Goal: Information Seeking & Learning: Learn about a topic

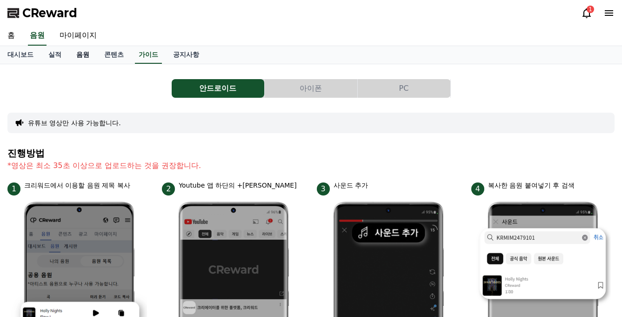
click at [78, 56] on link "음원" at bounding box center [83, 55] width 28 height 18
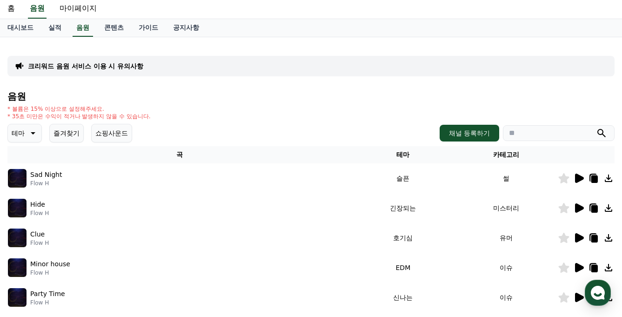
scroll to position [82, 0]
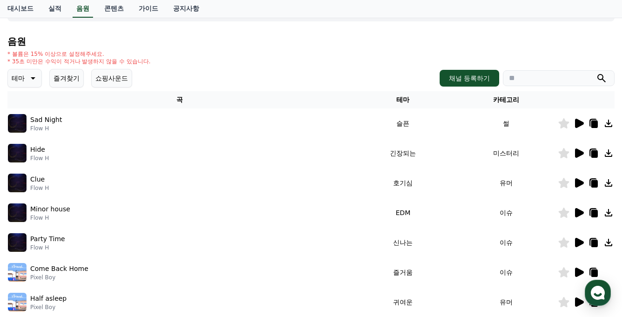
click at [13, 79] on p "테마" at bounding box center [18, 78] width 13 height 13
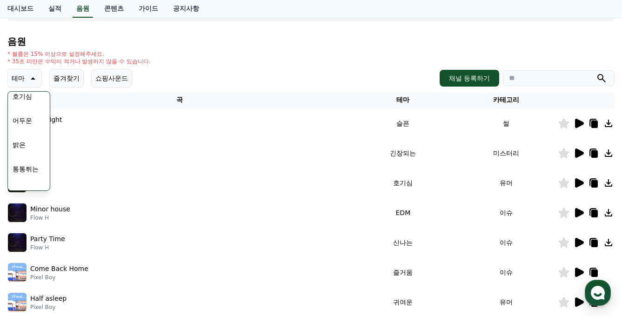
scroll to position [54, 0]
click at [25, 103] on button "호기심" at bounding box center [22, 97] width 27 height 20
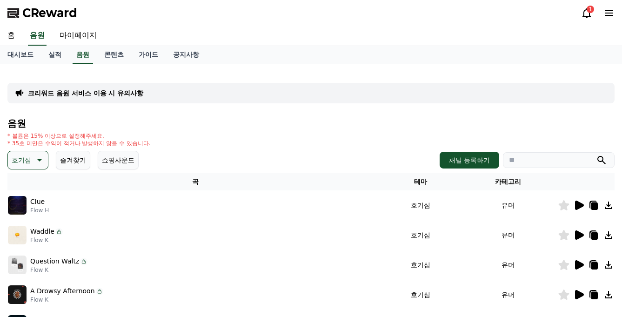
scroll to position [94, 0]
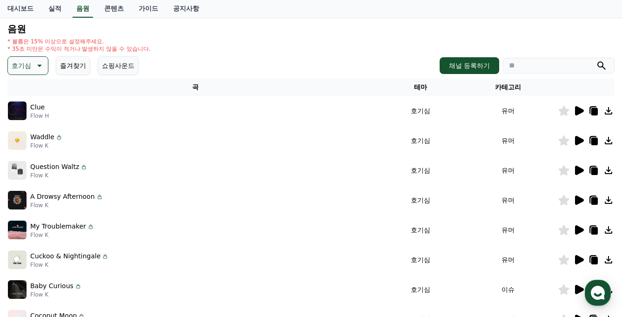
click at [578, 112] on icon at bounding box center [579, 110] width 9 height 9
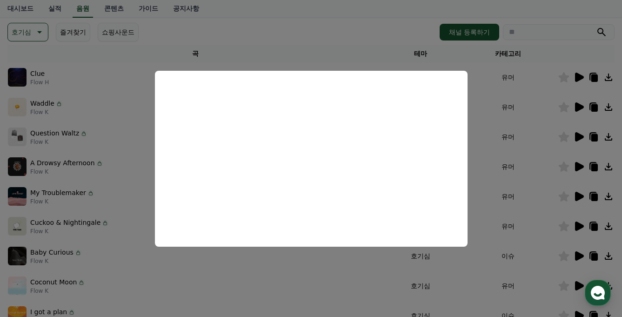
scroll to position [130, 0]
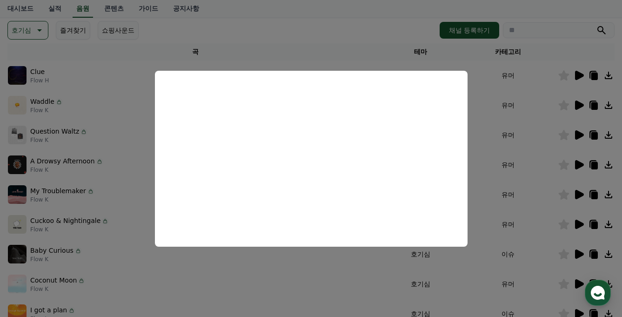
click at [490, 165] on button "close modal" at bounding box center [311, 158] width 622 height 317
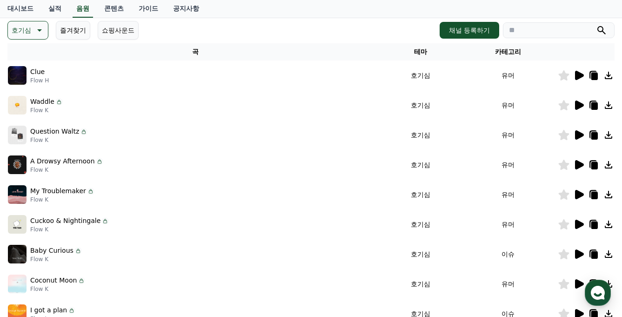
click at [581, 136] on icon at bounding box center [579, 134] width 9 height 9
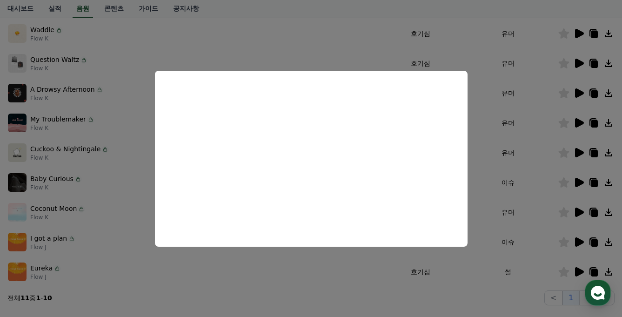
scroll to position [117, 0]
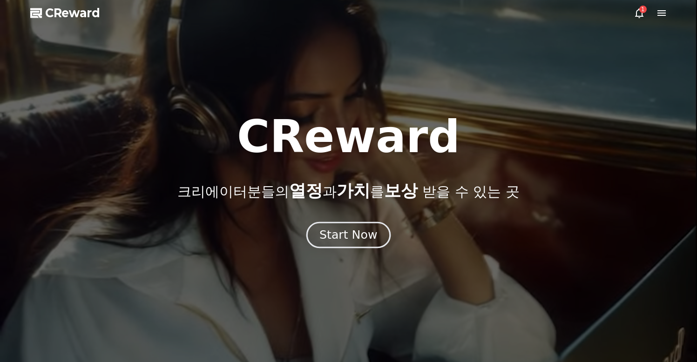
click at [364, 240] on div "Start Now" at bounding box center [348, 235] width 58 height 16
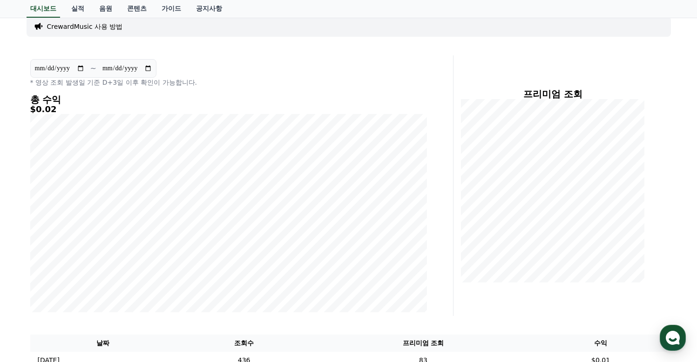
scroll to position [237, 0]
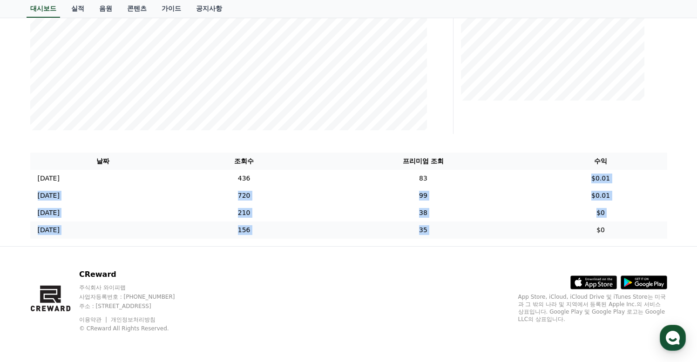
drag, startPoint x: 585, startPoint y: 181, endPoint x: 631, endPoint y: 225, distance: 63.8
click at [631, 225] on tbody "2025-08-30 08/30 436 83 $0.01 2025-08-29 08/29 720 99 $0.01 2025-08-28 08/28 21…" at bounding box center [348, 204] width 637 height 69
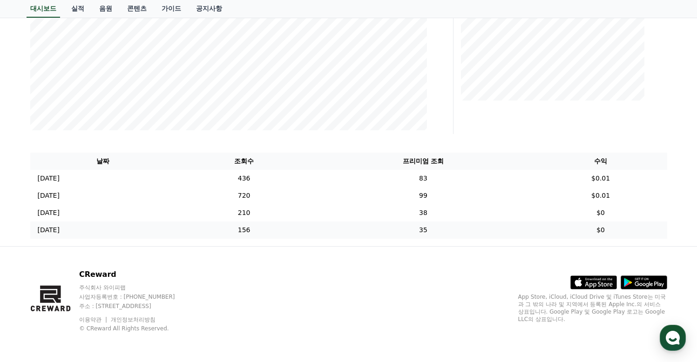
click at [631, 225] on td "$0" at bounding box center [600, 230] width 133 height 17
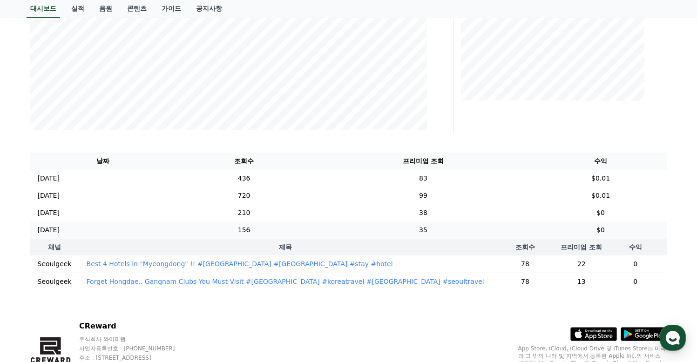
click at [624, 230] on td "$0" at bounding box center [600, 230] width 133 height 17
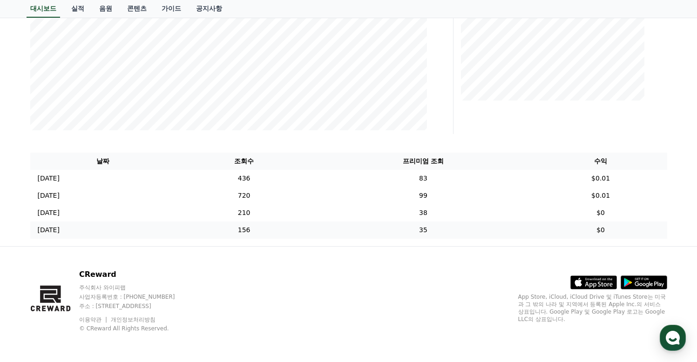
click at [623, 229] on td "$0" at bounding box center [600, 230] width 133 height 17
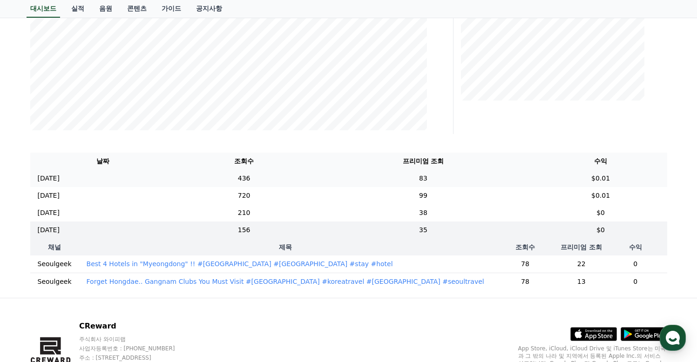
click at [614, 175] on td "$0.01" at bounding box center [600, 178] width 133 height 17
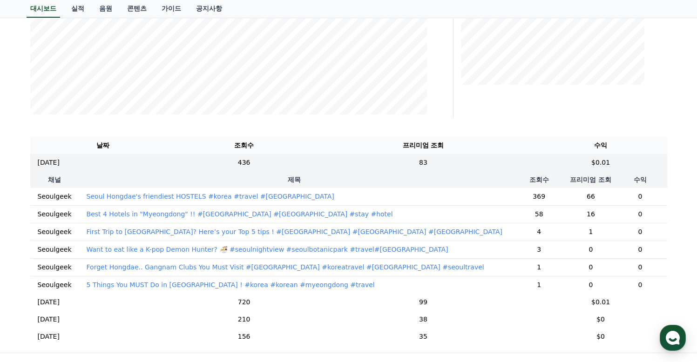
scroll to position [254, 0]
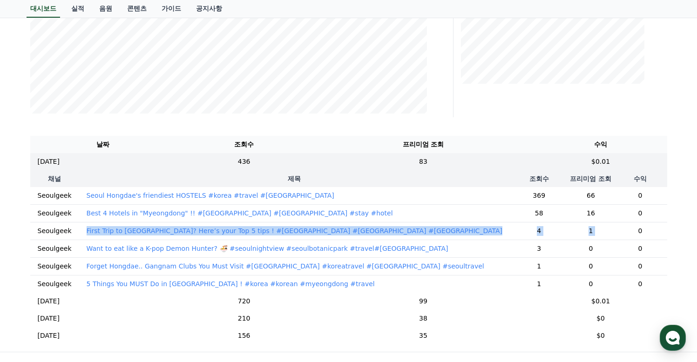
drag, startPoint x: 612, startPoint y: 234, endPoint x: 76, endPoint y: 234, distance: 536.1
click at [76, 234] on tr "Seoulgeek First Trip to Seoul? Here’s your Top 5 tips ! #korea #seoulnightview …" at bounding box center [348, 231] width 637 height 18
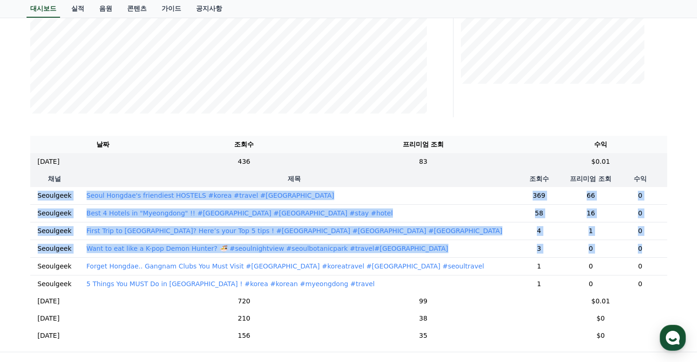
drag, startPoint x: 645, startPoint y: 251, endPoint x: 35, endPoint y: 198, distance: 612.0
click at [35, 198] on tbody "Seoulgeek Seoul Hongdae's friendiest HOSTELS #korea #travel #seoul 369 66 0 Seo…" at bounding box center [348, 240] width 637 height 106
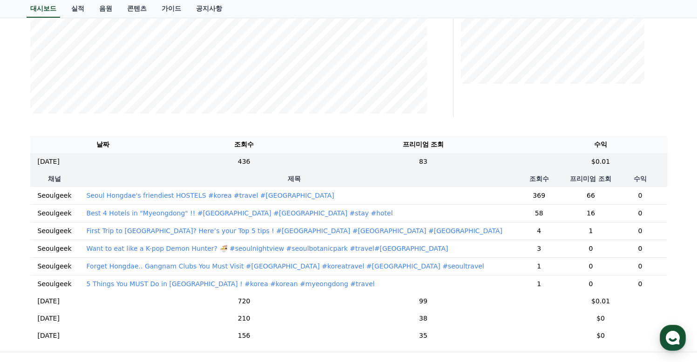
click at [635, 259] on td "0" at bounding box center [640, 266] width 54 height 18
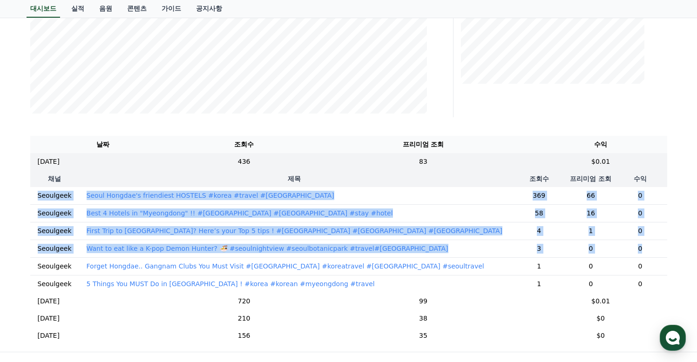
drag, startPoint x: 634, startPoint y: 249, endPoint x: 37, endPoint y: 198, distance: 599.2
click at [37, 198] on tbody "Seoulgeek Seoul Hongdae's friendiest HOSTELS #korea #travel #seoul 369 66 0 Seo…" at bounding box center [348, 240] width 637 height 106
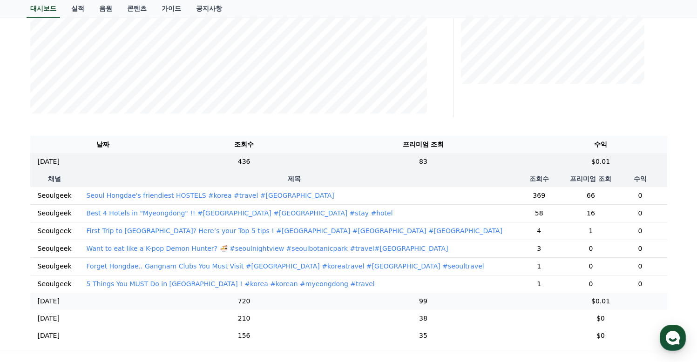
click at [108, 305] on td "2025-08-29 08/29" at bounding box center [103, 301] width 146 height 17
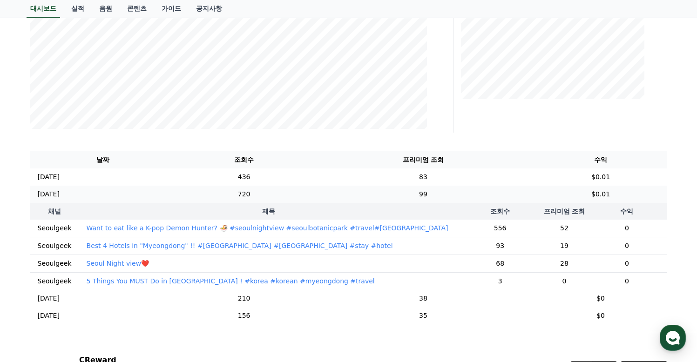
scroll to position [72, 0]
